Goal: Transaction & Acquisition: Purchase product/service

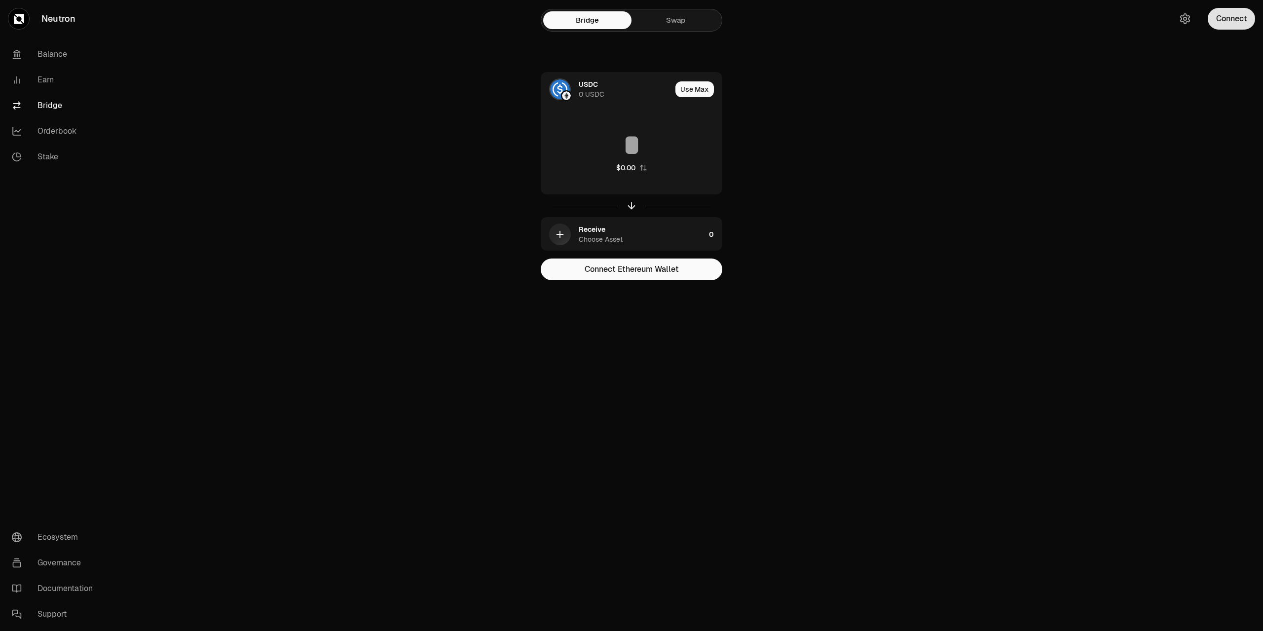
click at [1225, 21] on button "Connect" at bounding box center [1230, 19] width 47 height 22
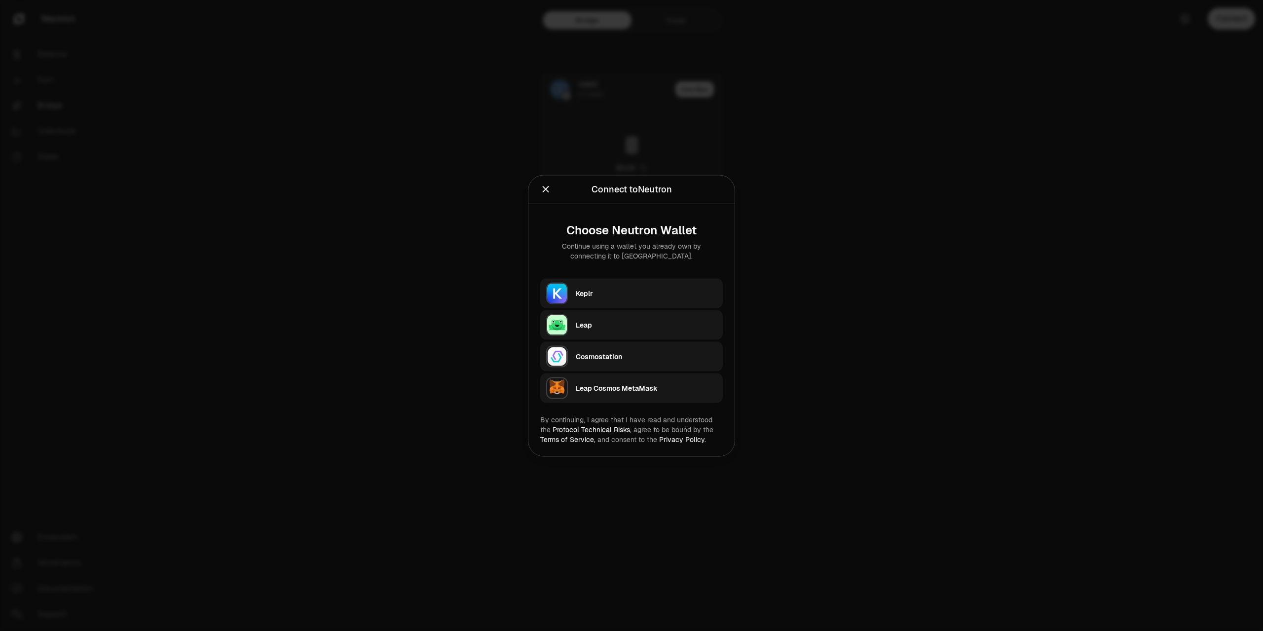
click at [886, 298] on div at bounding box center [631, 315] width 1263 height 631
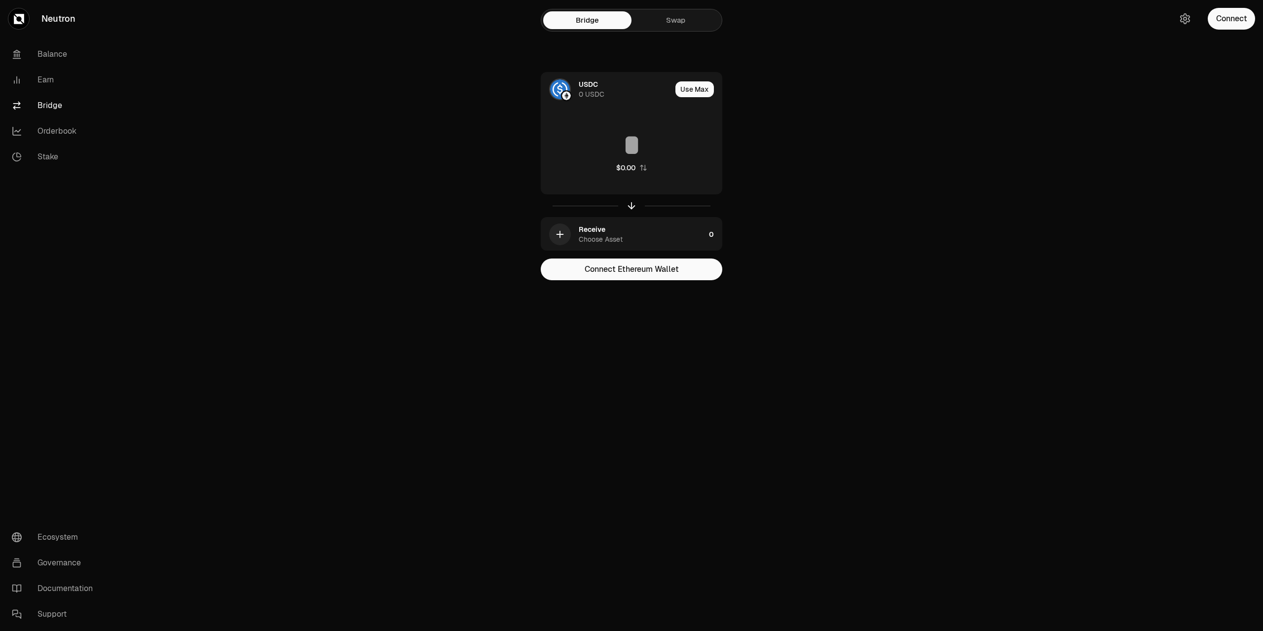
click at [671, 24] on link "Swap" at bounding box center [675, 20] width 88 height 18
click at [596, 16] on link "Bridge" at bounding box center [587, 20] width 88 height 18
click at [684, 26] on link "Swap" at bounding box center [675, 20] width 88 height 18
click at [667, 272] on button "Connect Wallet" at bounding box center [632, 269] width 182 height 22
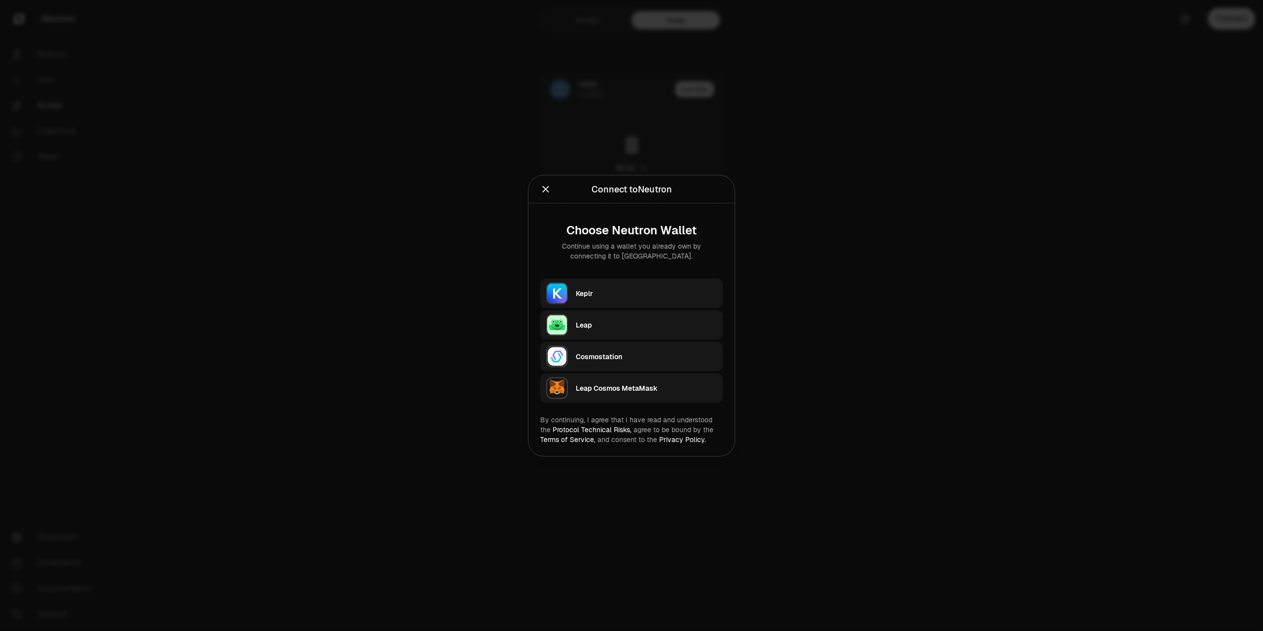
click at [670, 290] on div "Keplr" at bounding box center [646, 293] width 141 height 10
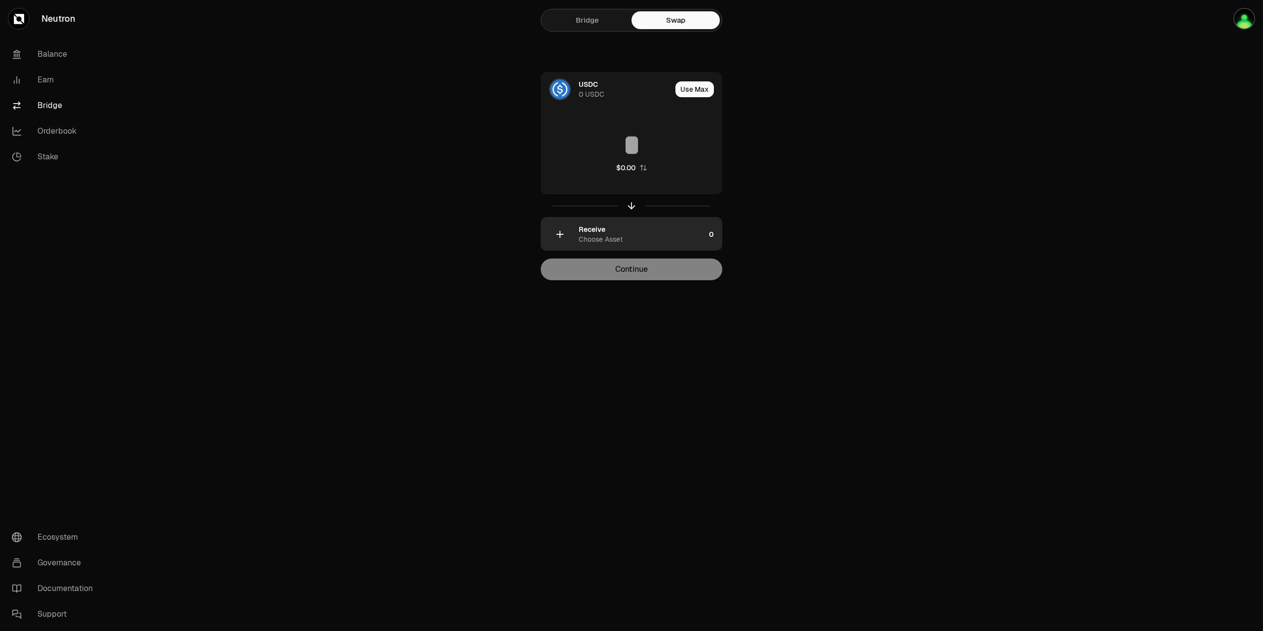
click at [619, 233] on div "Receive Choose Asset" at bounding box center [642, 234] width 126 height 20
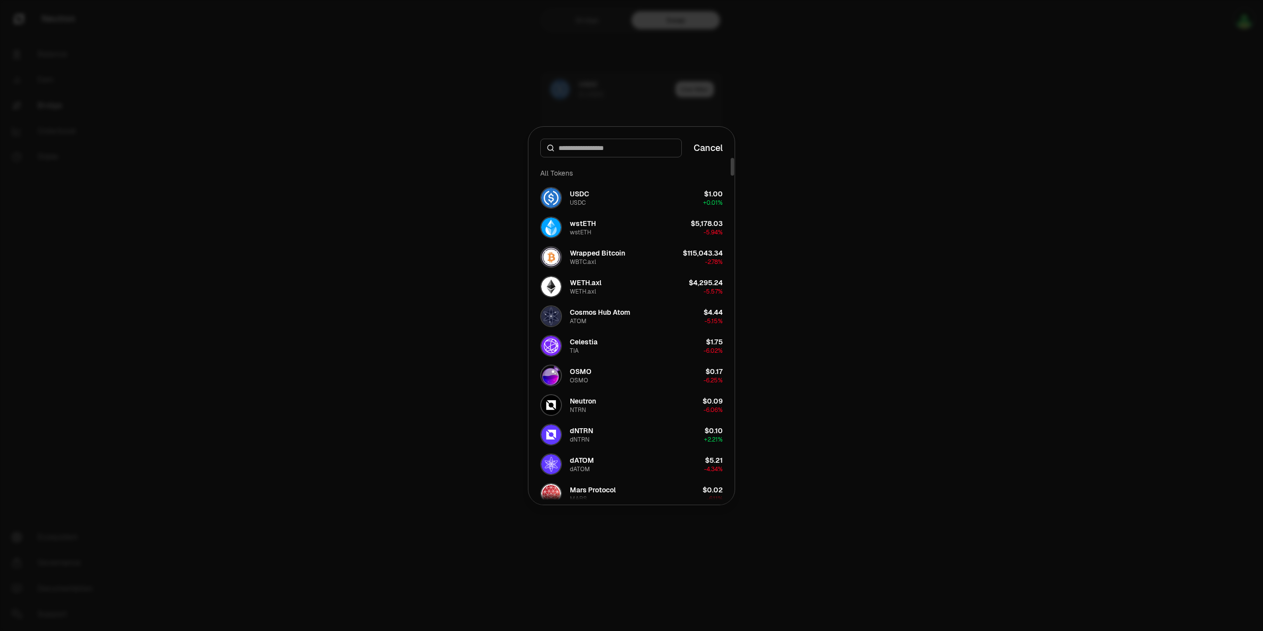
click at [607, 150] on input at bounding box center [616, 148] width 117 height 10
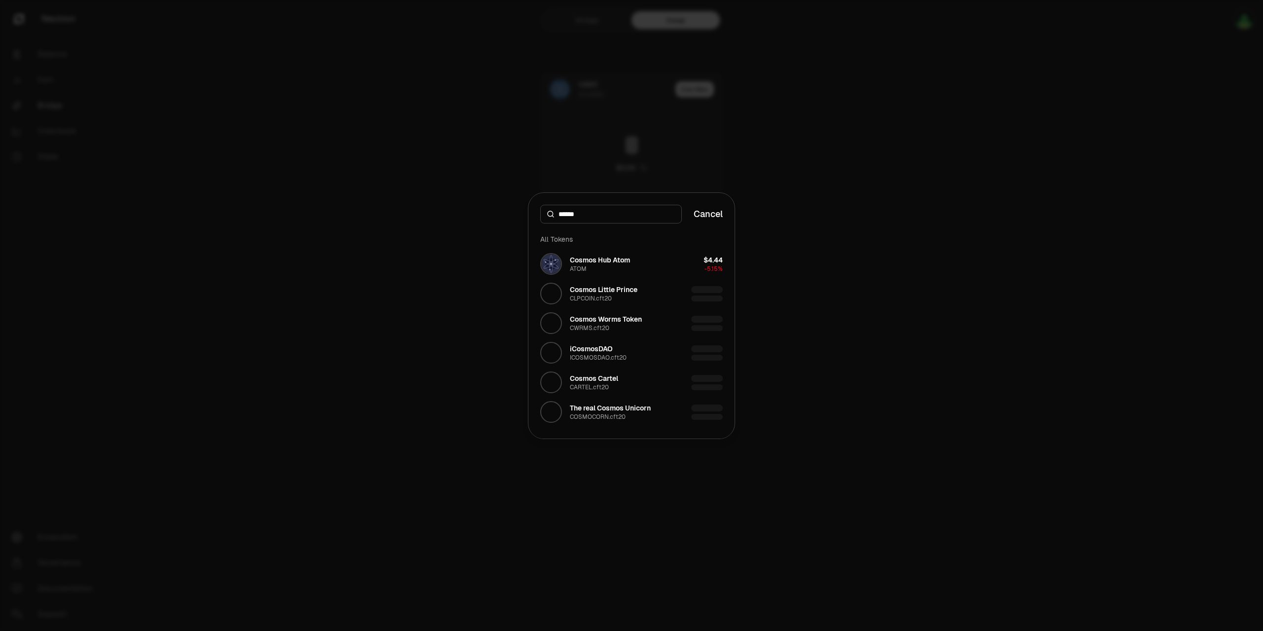
type input "******"
click at [720, 216] on button "Cancel" at bounding box center [708, 214] width 29 height 14
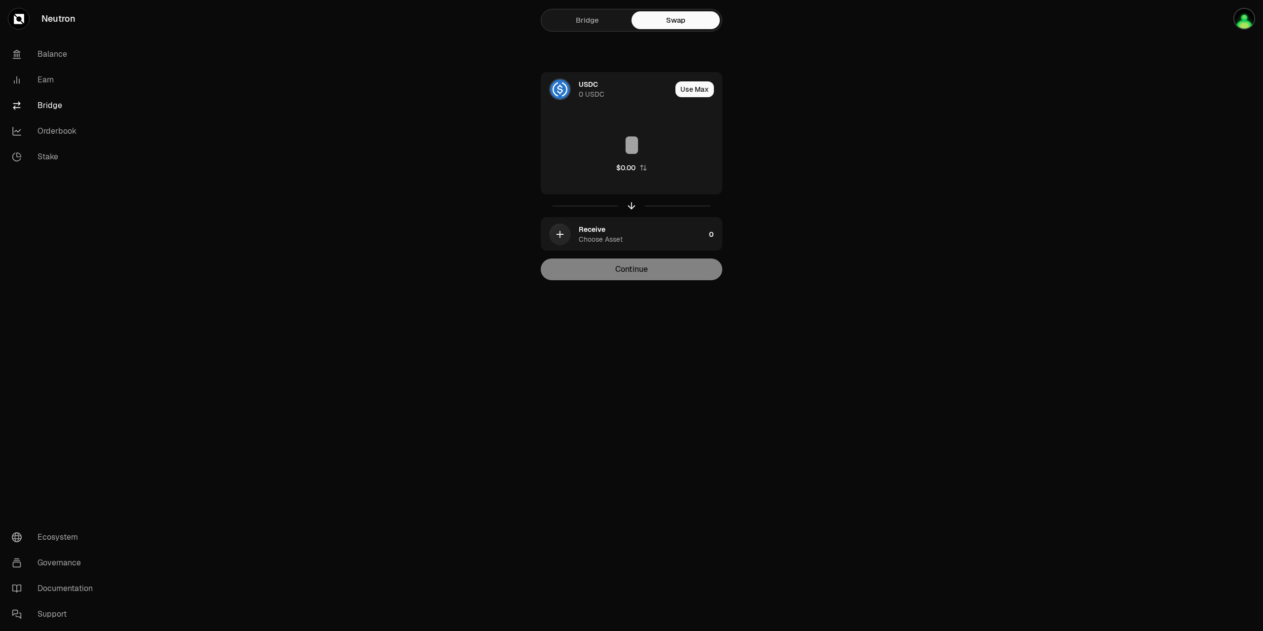
drag, startPoint x: 898, startPoint y: 204, endPoint x: 1009, endPoint y: 223, distance: 112.6
click at [898, 204] on main "Bridge Swap USDC 0 USDC Use Max $0.00 Receive Choose Asset 0 Continue" at bounding box center [686, 160] width 1152 height 320
